Goal: Task Accomplishment & Management: Manage account settings

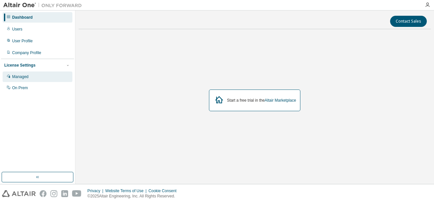
click at [51, 76] on div "Managed" at bounding box center [38, 76] width 70 height 10
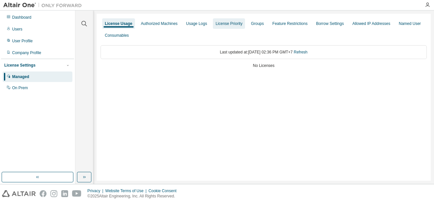
click at [228, 27] on div "License Priority" at bounding box center [229, 23] width 32 height 10
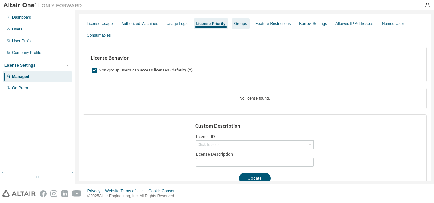
click at [239, 23] on div "Groups" at bounding box center [240, 23] width 13 height 5
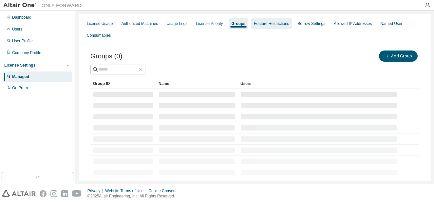
click at [270, 21] on div "Feature Restrictions" at bounding box center [272, 23] width 40 height 10
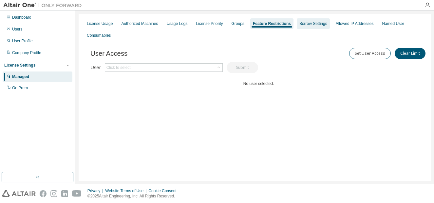
click at [313, 24] on div "Borrow Settings" at bounding box center [314, 23] width 28 height 5
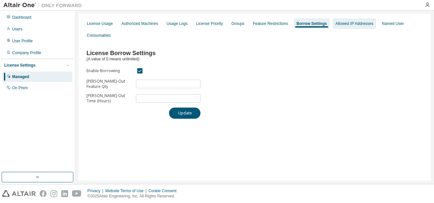
click at [363, 21] on div "Allowed IP Addresses" at bounding box center [355, 23] width 38 height 5
